Goal: Communication & Community: Answer question/provide support

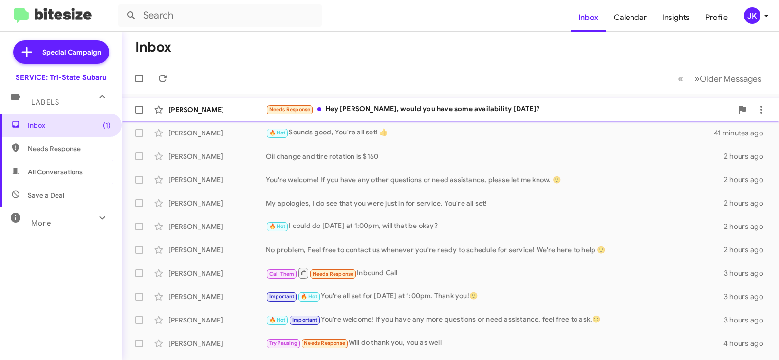
click at [416, 105] on div "Needs Response Hey Dan, would you have some availability next Monday?" at bounding box center [499, 109] width 467 height 11
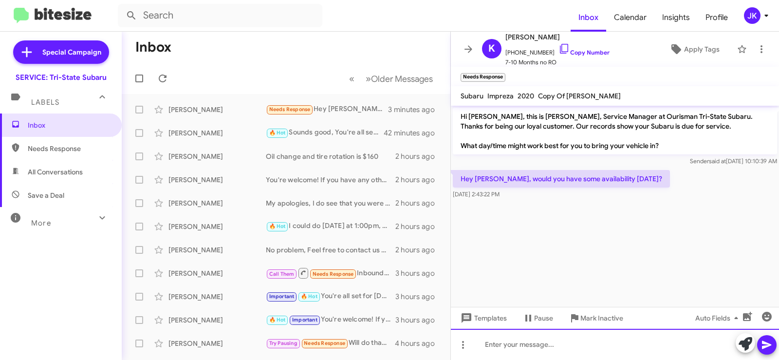
click at [493, 341] on div at bounding box center [615, 344] width 328 height 31
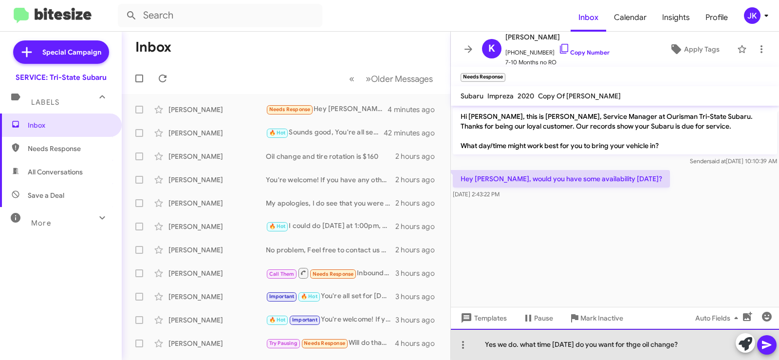
click at [660, 344] on div "Yes we do. what time next Monday do you want for thge oil change?" at bounding box center [615, 344] width 328 height 31
click at [656, 345] on div "Yes we do. what time next Monday do you want for thge oil change?" at bounding box center [615, 344] width 328 height 31
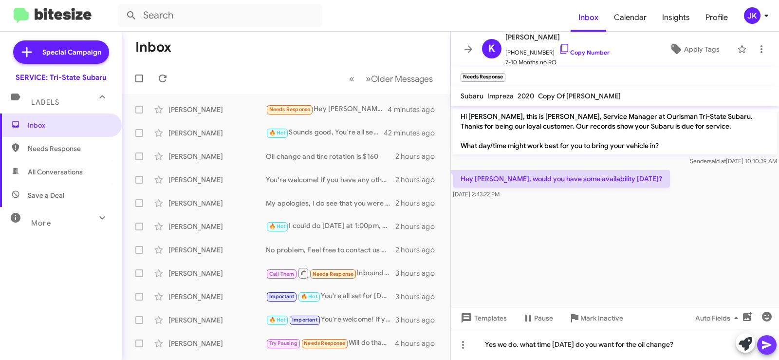
click at [768, 347] on icon at bounding box center [766, 345] width 9 height 8
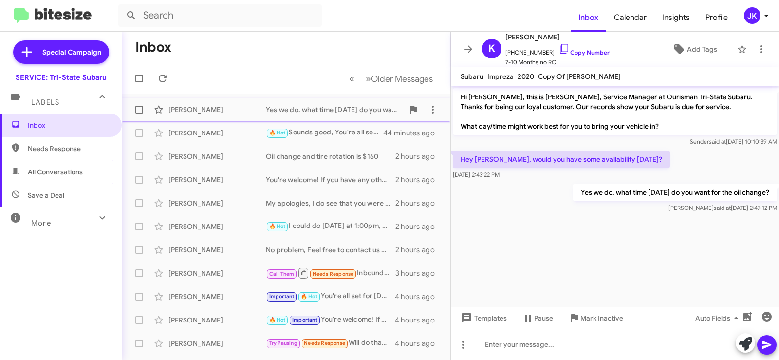
click at [352, 111] on div "Yes we do. what time next Monday do you want for the oil change?" at bounding box center [335, 110] width 138 height 10
click at [43, 127] on span "Inbox" at bounding box center [69, 125] width 83 height 10
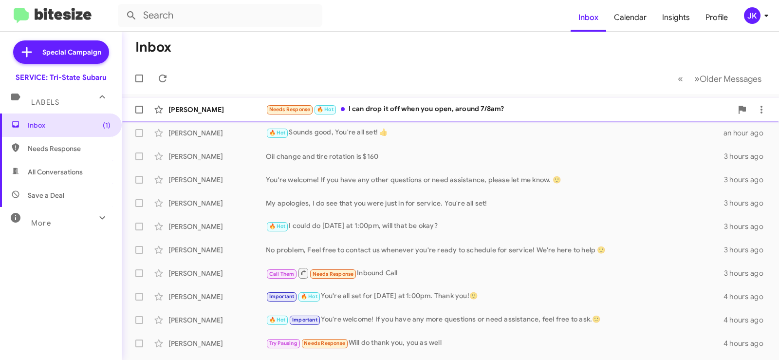
click at [182, 110] on div "[PERSON_NAME]" at bounding box center [217, 110] width 97 height 10
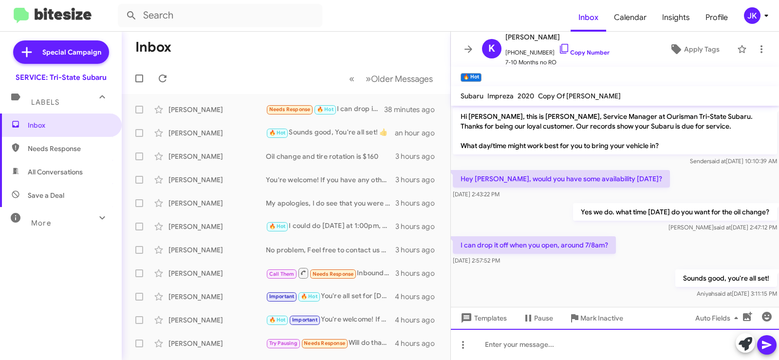
click at [494, 344] on div at bounding box center [615, 344] width 328 height 31
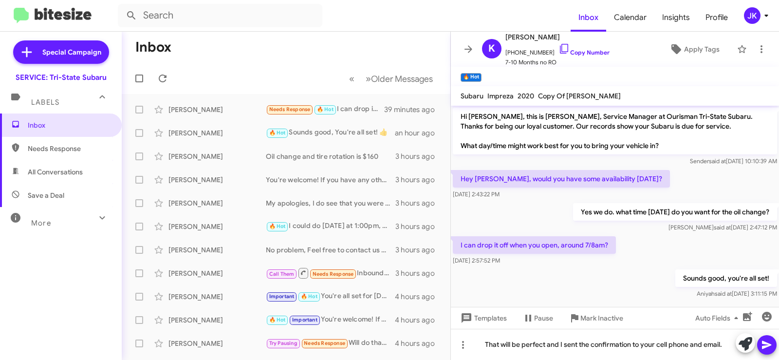
drag, startPoint x: 765, startPoint y: 340, endPoint x: 770, endPoint y: 337, distance: 5.7
click at [769, 340] on icon at bounding box center [767, 345] width 12 height 12
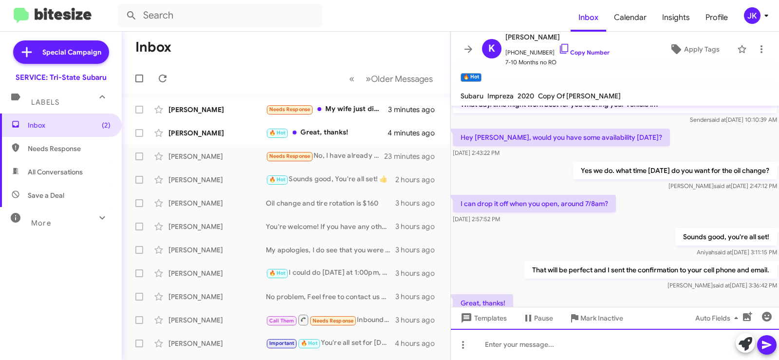
scroll to position [77, 0]
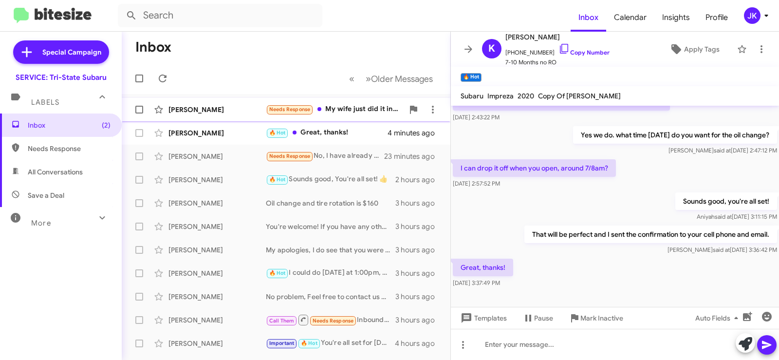
click at [378, 111] on div "Needs Response My wife just did it in August ." at bounding box center [335, 109] width 138 height 11
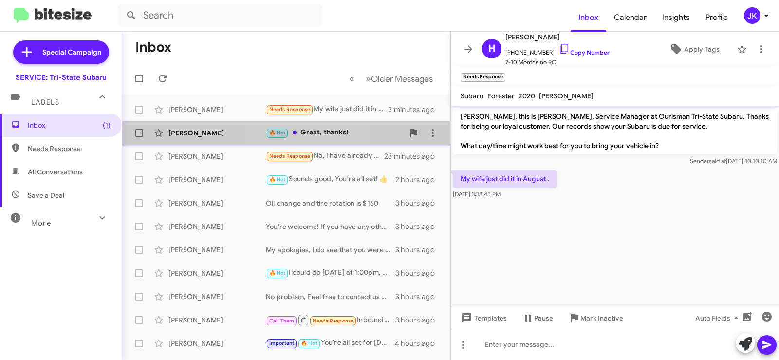
click at [301, 131] on div "🔥 Hot Great, thanks!" at bounding box center [335, 132] width 138 height 11
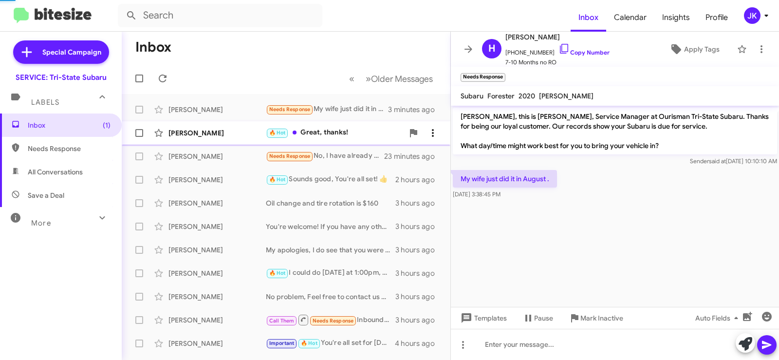
scroll to position [77, 0]
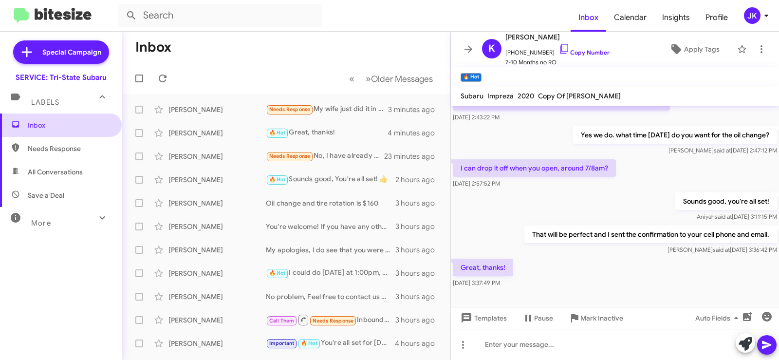
click at [44, 121] on span "Inbox" at bounding box center [69, 125] width 83 height 10
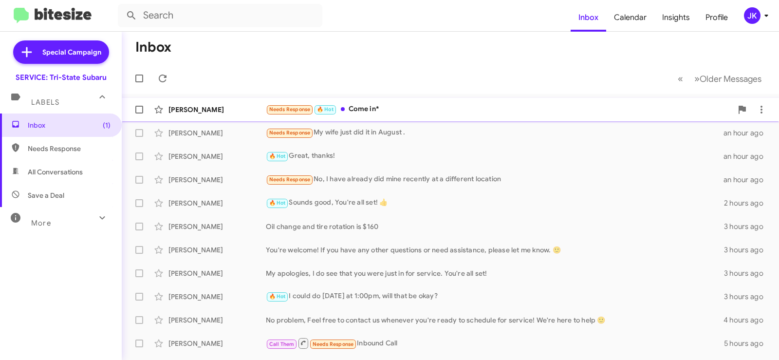
click at [339, 105] on div "Needs Response 🔥 Hot Come in*" at bounding box center [499, 109] width 467 height 11
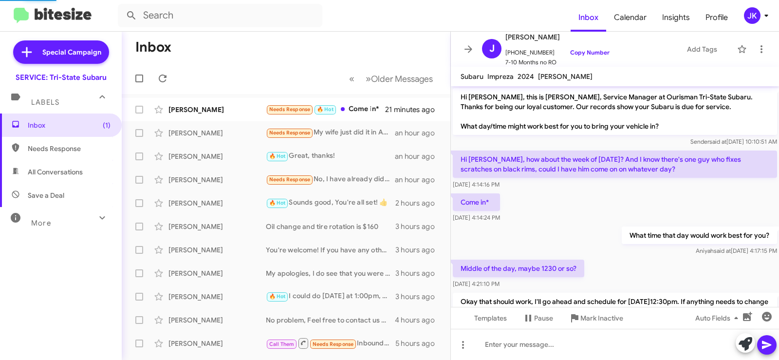
scroll to position [93, 0]
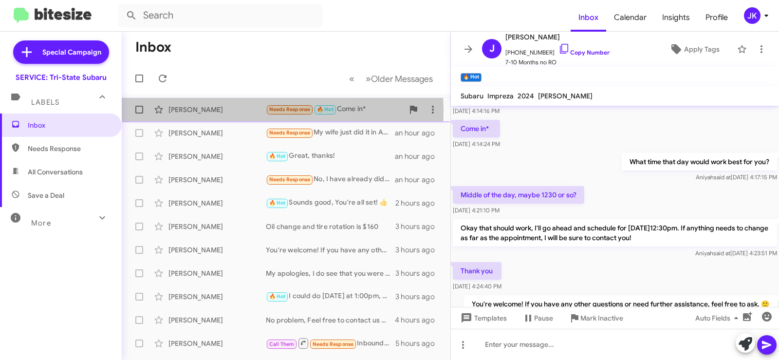
click at [211, 111] on div "[PERSON_NAME]" at bounding box center [217, 110] width 97 height 10
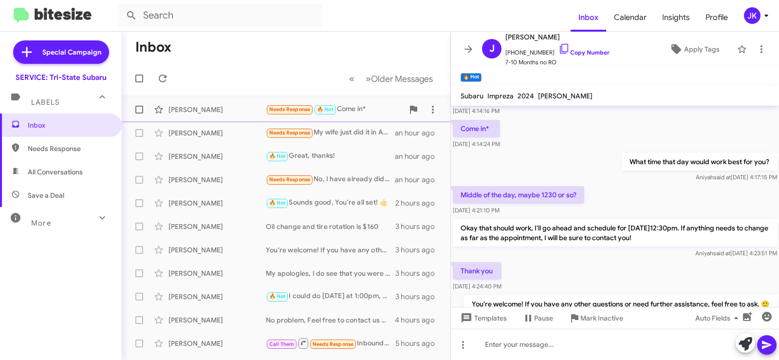
click at [335, 108] on small "🔥 Hot" at bounding box center [325, 109] width 21 height 9
click at [31, 119] on span "Inbox" at bounding box center [61, 125] width 122 height 23
